Goal: Information Seeking & Learning: Learn about a topic

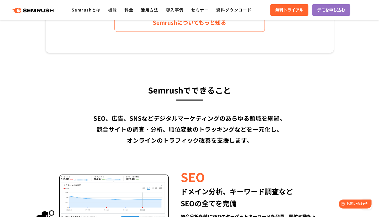
scroll to position [417, 0]
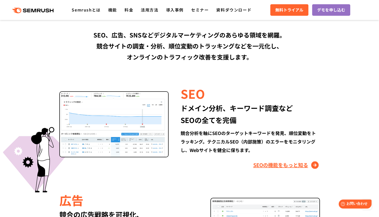
click at [266, 164] on link "SEOの機能をもっと知る" at bounding box center [286, 165] width 67 height 8
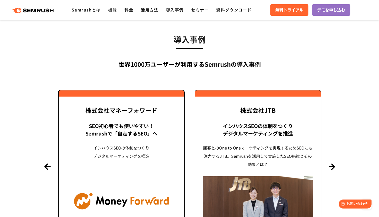
scroll to position [1169, 0]
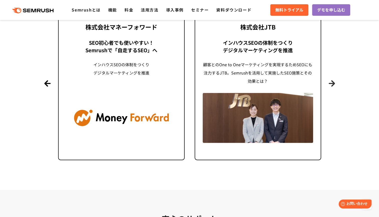
click at [331, 83] on button "Next" at bounding box center [332, 84] width 6 height 6
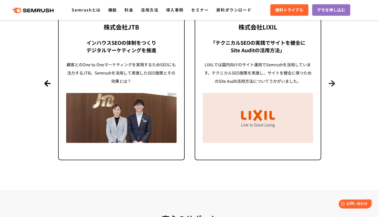
click at [329, 83] on button "Next" at bounding box center [332, 84] width 6 height 6
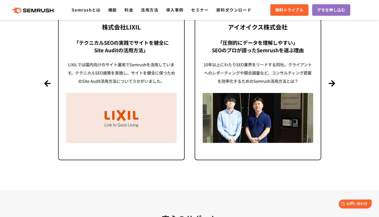
click at [327, 83] on section "導入事例 世界1000万ユーザーが利用する Semrushの導入事例 Previous 株式会社LIXIL 「テクニカルSEOの実践でサイトを健全に Site…" at bounding box center [189, 58] width 379 height 263
click at [333, 83] on button "Next" at bounding box center [332, 84] width 6 height 6
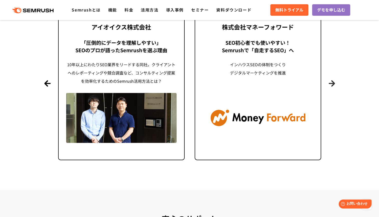
click at [333, 83] on button "Next" at bounding box center [332, 84] width 6 height 6
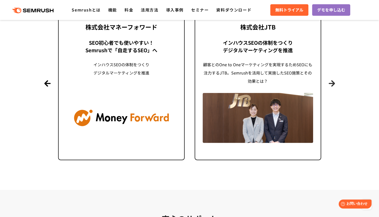
click at [333, 83] on button "Next" at bounding box center [332, 84] width 6 height 6
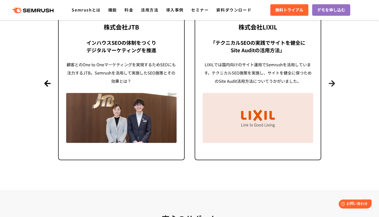
click at [333, 83] on button "Next" at bounding box center [332, 84] width 6 height 6
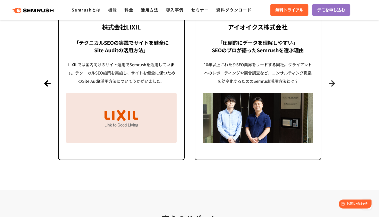
click at [333, 83] on button "Next" at bounding box center [332, 84] width 6 height 6
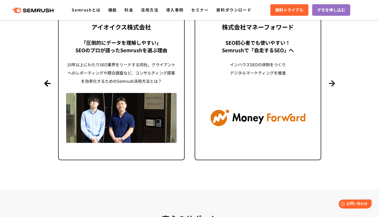
click at [333, 83] on button "Next" at bounding box center [332, 84] width 6 height 6
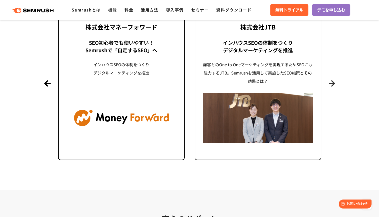
click at [333, 83] on button "Next" at bounding box center [332, 84] width 6 height 6
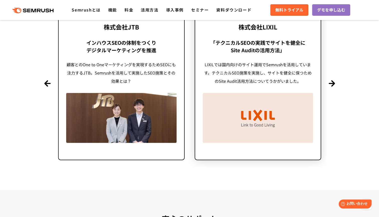
click at [278, 73] on div "LIXILでは国内向けのサイト運用でSemrushを活用しています。テクニカルSEO施策を実施し、サイトを健全に保つためのSite Audit活用方法について…" at bounding box center [258, 73] width 110 height 25
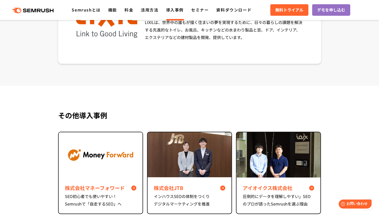
scroll to position [2003, 0]
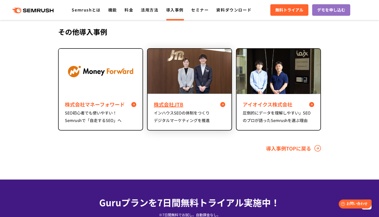
click at [205, 89] on img at bounding box center [190, 71] width 84 height 45
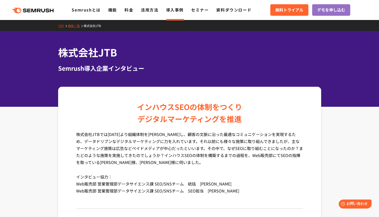
scroll to position [83, 0]
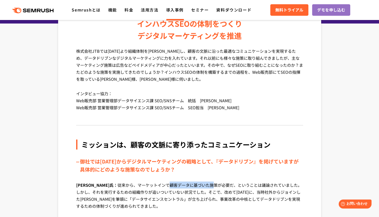
drag, startPoint x: 145, startPoint y: 187, endPoint x: 189, endPoint y: 187, distance: 44.3
click at [189, 187] on p "[PERSON_NAME]氏： 従来から、マーケットインで顧客データに基づいた施策が必要だ、ということは議論されていました。しかし、それを実行するための組織作…" at bounding box center [189, 200] width 227 height 36
click at [129, 194] on p "[PERSON_NAME]氏： 従来から、マーケットインで顧客データに基づいた施策が必要だ、ということは議論されていました。しかし、それを実行するための組織作…" at bounding box center [189, 200] width 227 height 36
drag, startPoint x: 180, startPoint y: 201, endPoint x: 239, endPoint y: 202, distance: 58.9
click at [239, 202] on p "[PERSON_NAME]氏： 従来から、マーケットインで顧客データに基づいた施策が必要だ、ということは議論されていました。しかし、それを実行するための組織作…" at bounding box center [189, 200] width 227 height 36
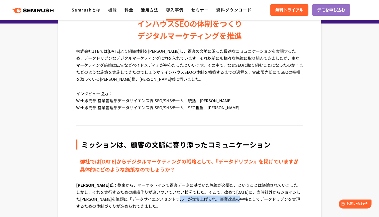
scroll to position [167, 0]
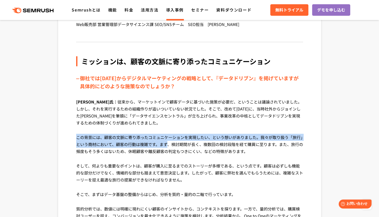
drag, startPoint x: 77, startPoint y: 137, endPoint x: 169, endPoint y: 143, distance: 91.3
click at [169, 143] on p "この背景には、顧客の文脈に寄り添ったコミュニケーションを実現したい、という想いがありました。我々が取り扱う「旅行」という商材において、顧客の行動は複雑です。ま…" at bounding box center [189, 148] width 227 height 29
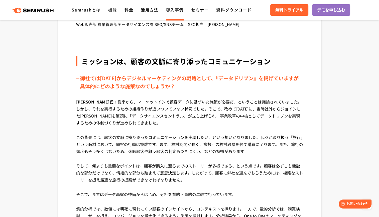
drag, startPoint x: 146, startPoint y: 195, endPoint x: 149, endPoint y: 196, distance: 3.0
click at [148, 196] on p "そこで、まずはデータ基盤の整備からはじめ、分析を質的・量的の二軸で行っています。" at bounding box center [189, 198] width 227 height 15
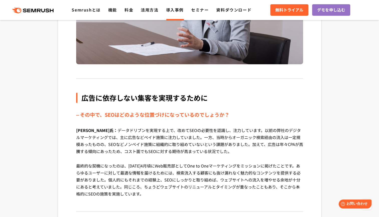
scroll to position [501, 0]
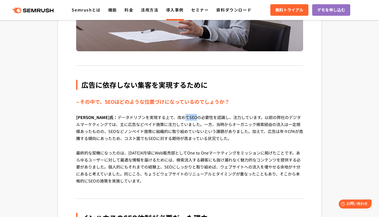
drag, startPoint x: 161, startPoint y: 117, endPoint x: 172, endPoint y: 118, distance: 11.4
click at [172, 118] on p "谷口氏： データドリブンを実現する上で、改めてSEOの必要性を認識し、注力しています。以前の弊社のデジタルマーケティングでは、主に広告などペイド施策に注力して…" at bounding box center [189, 132] width 227 height 36
drag, startPoint x: 172, startPoint y: 118, endPoint x: 211, endPoint y: 130, distance: 39.9
click at [211, 130] on p "谷口氏： データドリブンを実現する上で、改めてSEOの必要性を認識し、注力しています。以前の弊社のデジタルマーケティングでは、主に広告などペイド施策に注力して…" at bounding box center [189, 132] width 227 height 36
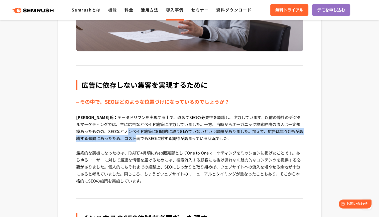
drag, startPoint x: 108, startPoint y: 134, endPoint x: 117, endPoint y: 135, distance: 9.0
click at [117, 135] on p "谷口氏： データドリブンを実現する上で、改めてSEOの必要性を認識し、注力しています。以前の弊社のデジタルマーケティングでは、主に広告などペイド施策に注力して…" at bounding box center [189, 132] width 227 height 36
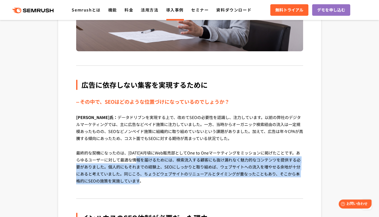
drag, startPoint x: 117, startPoint y: 135, endPoint x: 190, endPoint y: 179, distance: 85.4
click at [190, 179] on p "最終的な契機になったのは、2018年4月頃にWeb販売部としてOne to Oneマーケティングをミッションに掲げたことです。あらゆるユーザーに対して最適な情…" at bounding box center [189, 171] width 227 height 43
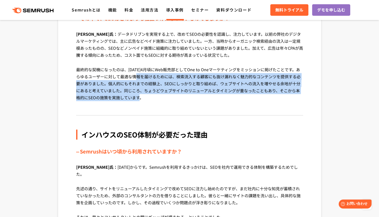
scroll to position [668, 0]
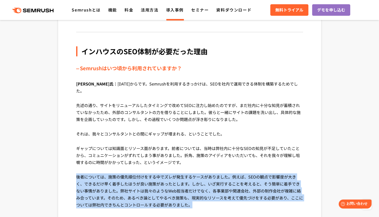
drag, startPoint x: 77, startPoint y: 169, endPoint x: 296, endPoint y: 195, distance: 220.4
click at [296, 195] on p "後者については、施策の優先順位付けをする中でズレが発生するケースがありました。例えば、SEOの観点で影響度が大きく、できるだけ早く着手したほうが良い施策があっ…" at bounding box center [189, 195] width 227 height 43
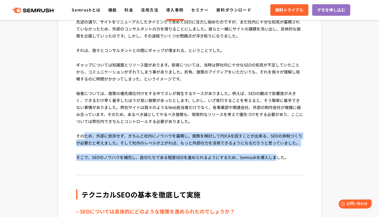
drag, startPoint x: 84, startPoint y: 130, endPoint x: 277, endPoint y: 161, distance: 196.3
click at [277, 161] on div "インハウスのSEO体制が必要だった理由 Semrushはいつ頃から利用されていますか？ 谷口氏： 2019年からです。Semrushを利用するきっかけは、SE…" at bounding box center [189, 69] width 227 height 213
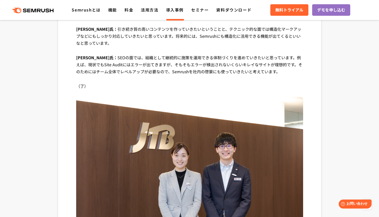
scroll to position [1920, 0]
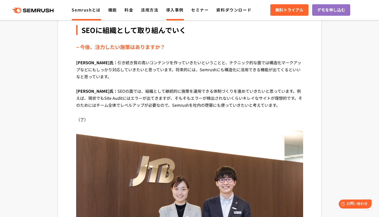
click at [86, 9] on link "Semrushとは" at bounding box center [86, 10] width 29 height 6
